Goal: Navigation & Orientation: Find specific page/section

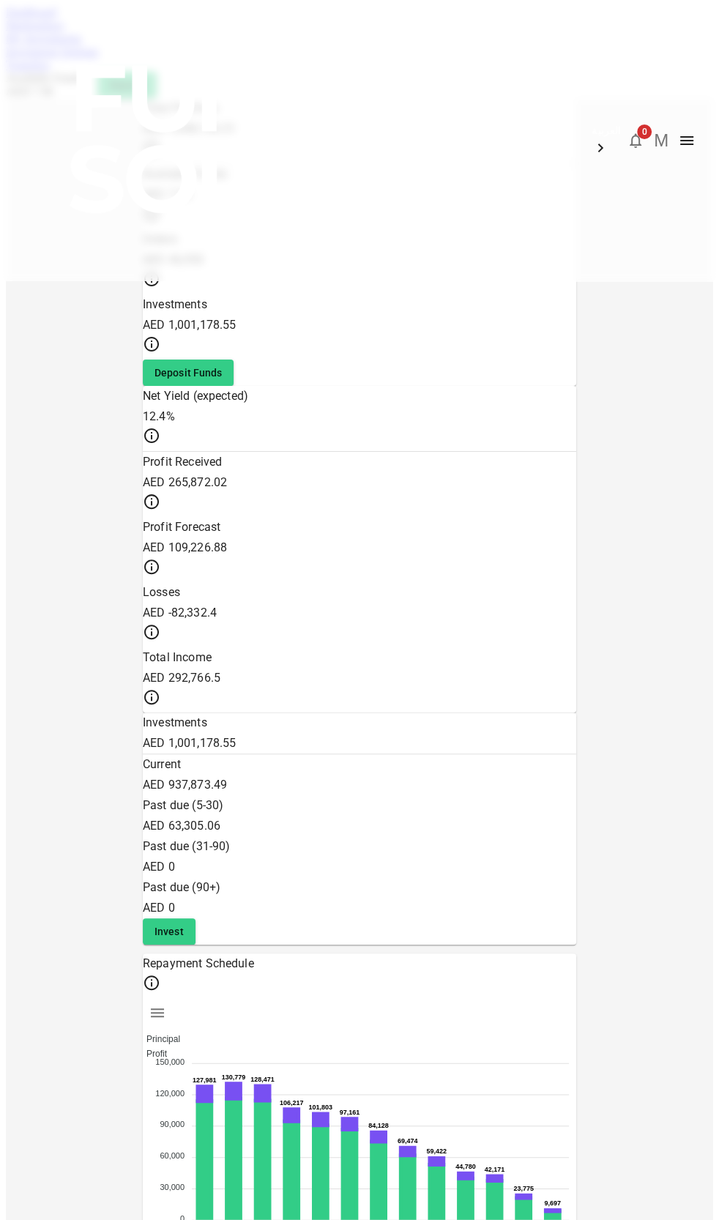
click at [64, 31] on link "Marketplace" at bounding box center [35, 25] width 59 height 12
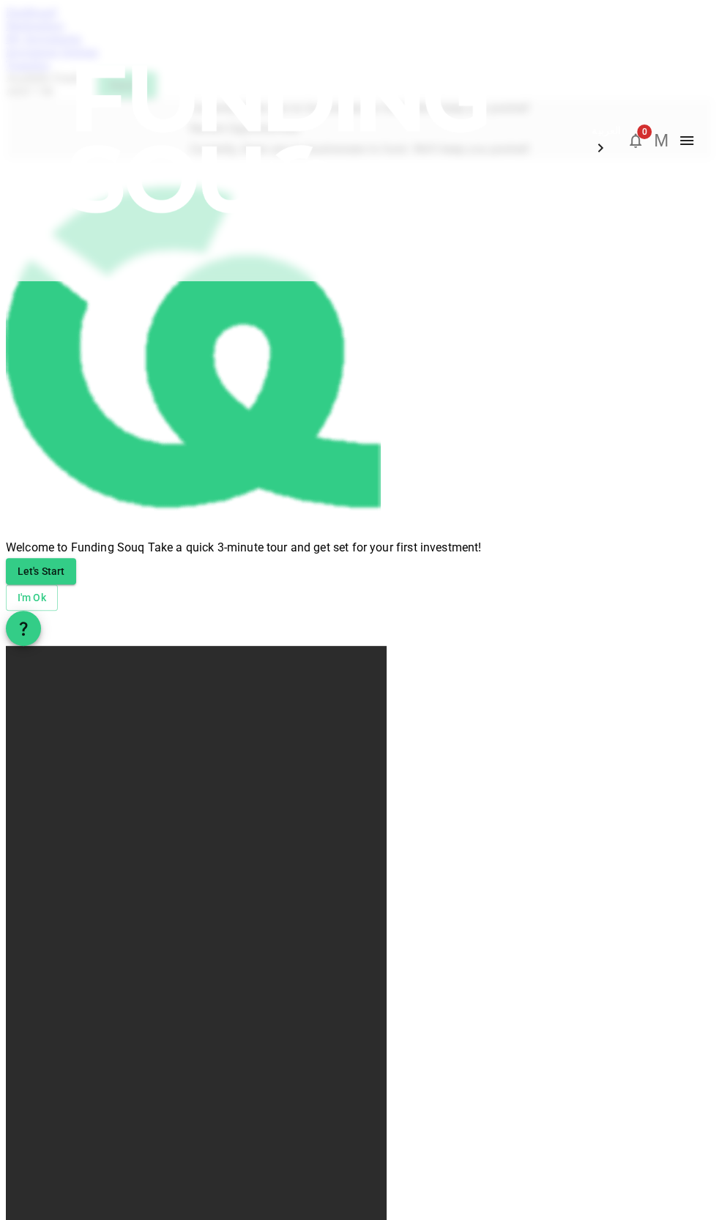
click at [52, 41] on img at bounding box center [281, 139] width 527 height 278
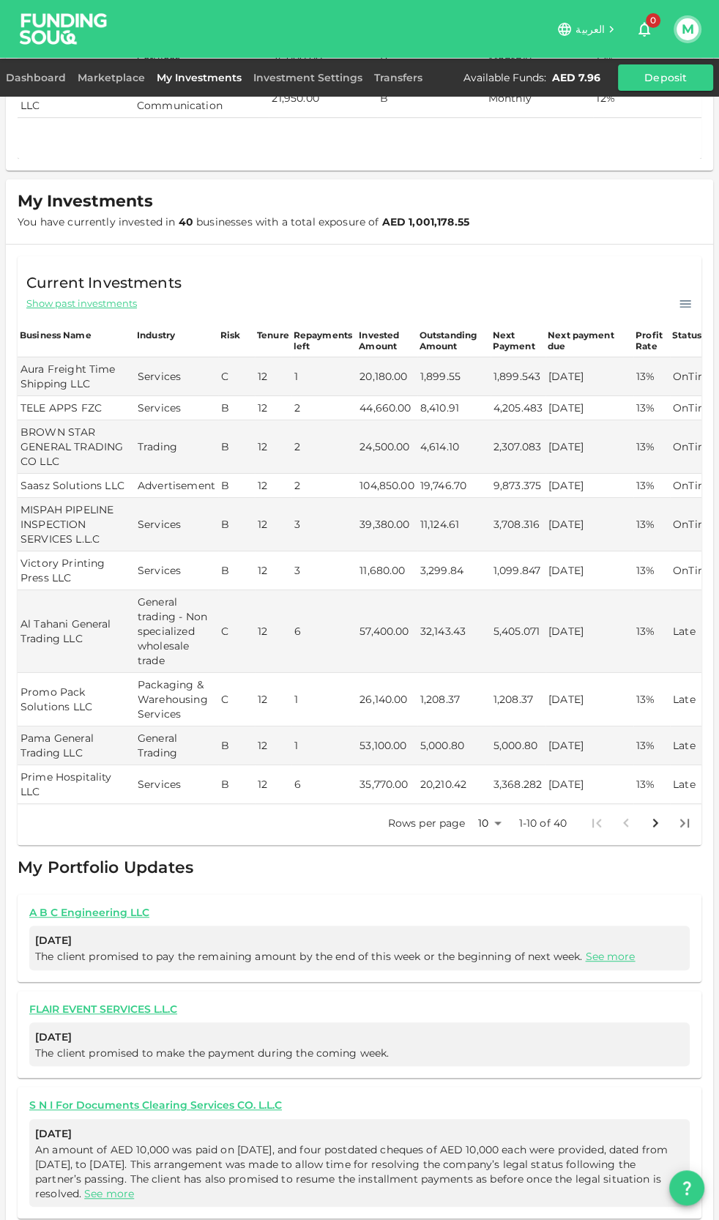
scroll to position [197, 0]
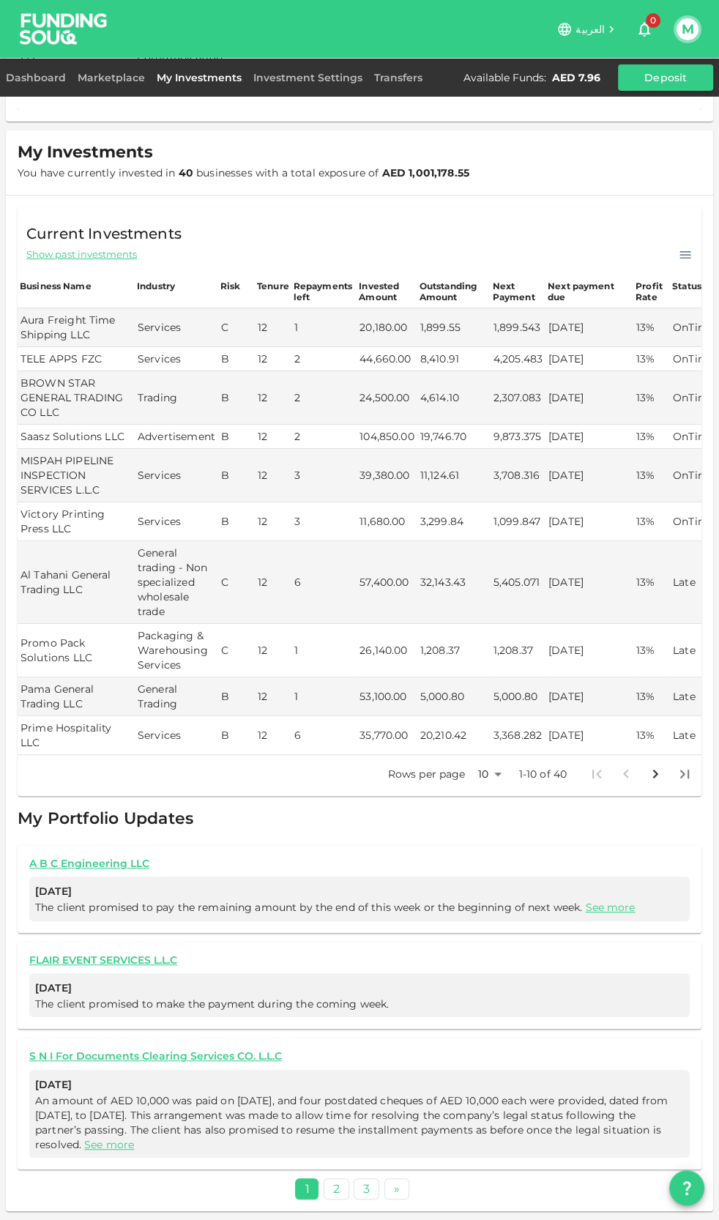
click at [490, 774] on body "العربية 0 M Dashboard Marketplace My Investments Investment Settings Transfers …" at bounding box center [359, 610] width 719 height 1220
click at [471, 868] on li "100" at bounding box center [479, 877] width 44 height 26
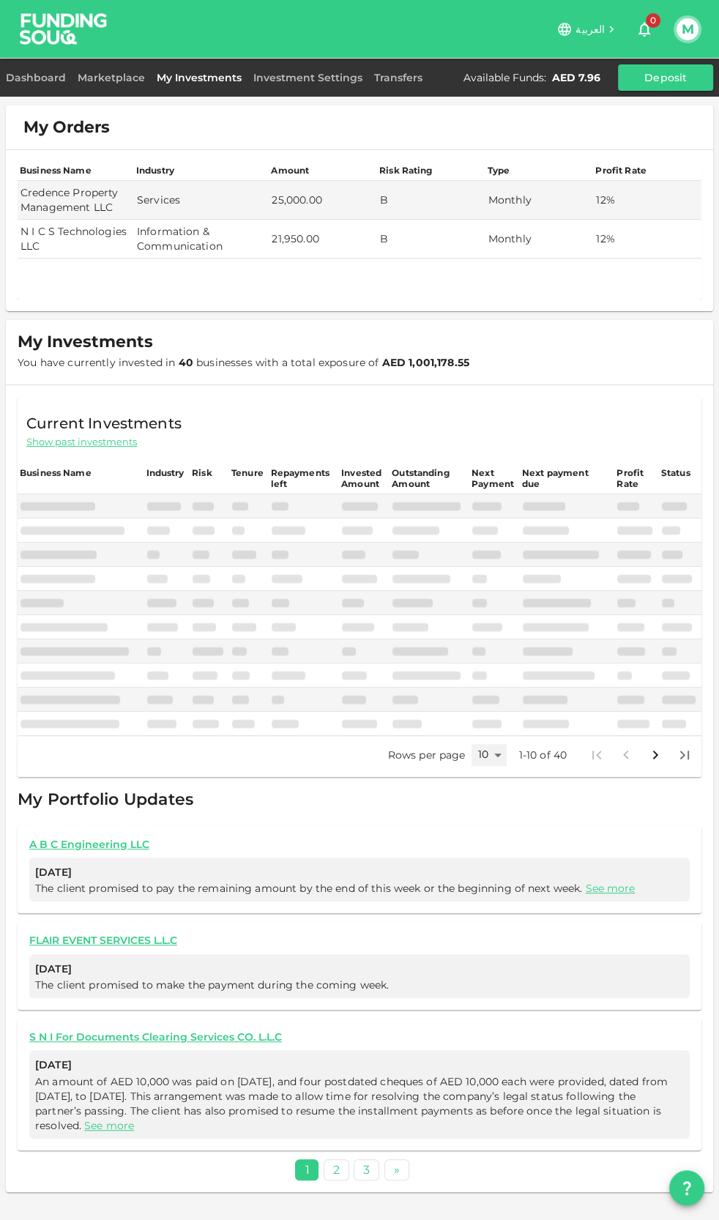
scroll to position [0, 0]
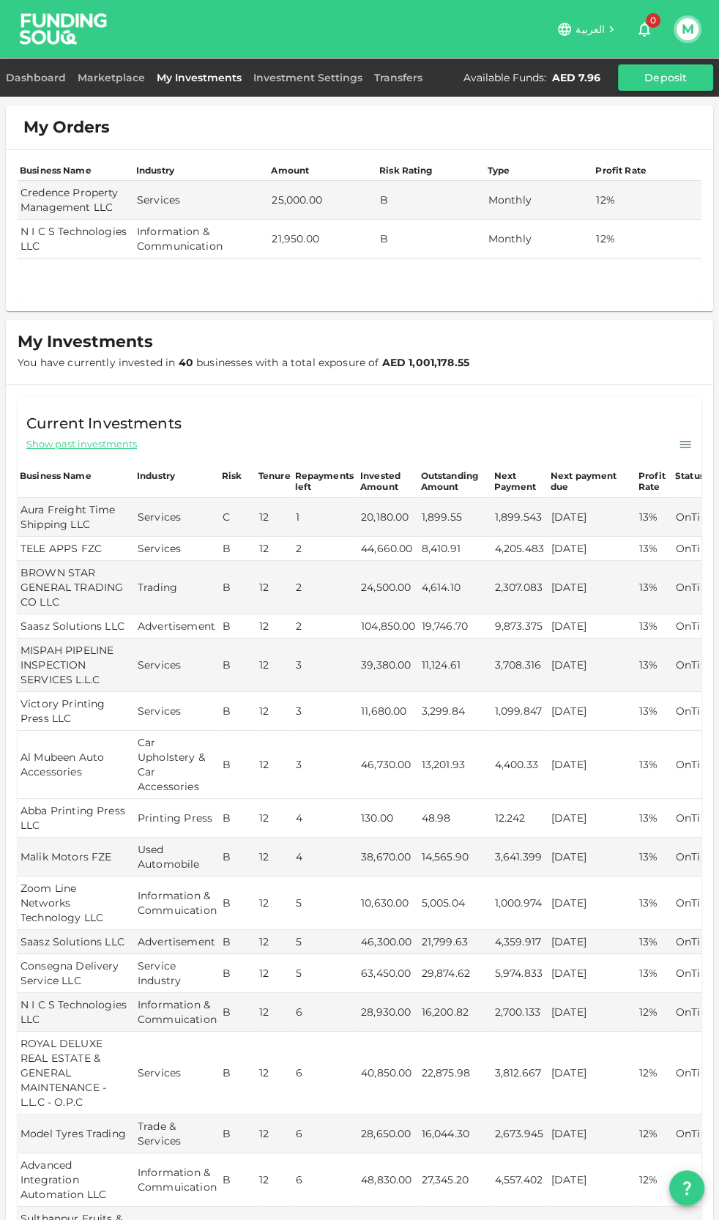
type input "100"
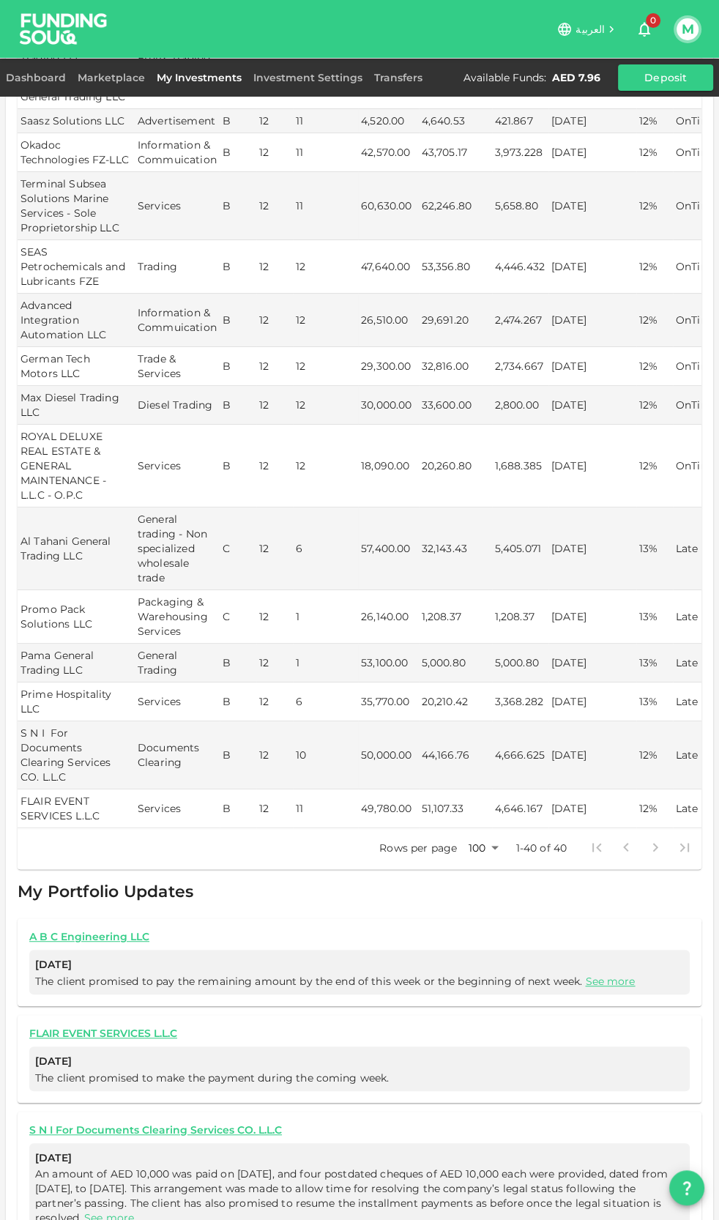
click at [52, 39] on img at bounding box center [64, 29] width 110 height 58
